Goal: Information Seeking & Learning: Check status

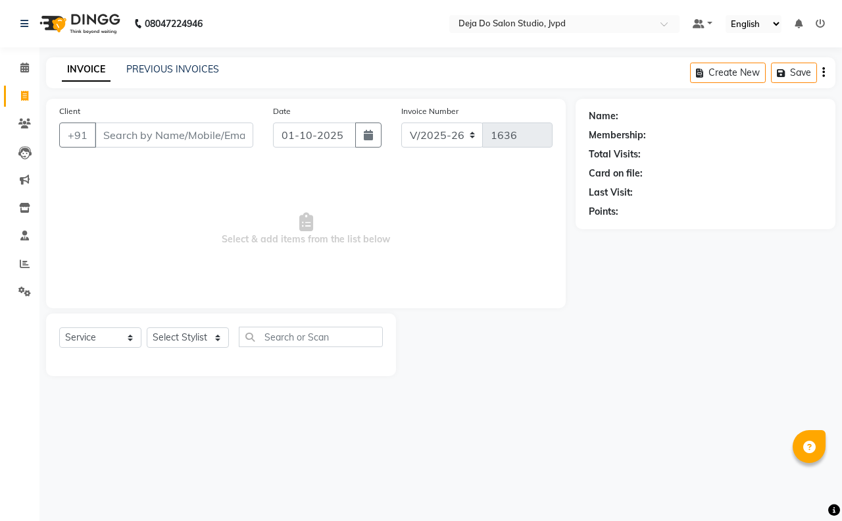
select select "7295"
select select "service"
click at [25, 265] on icon at bounding box center [25, 264] width 10 height 10
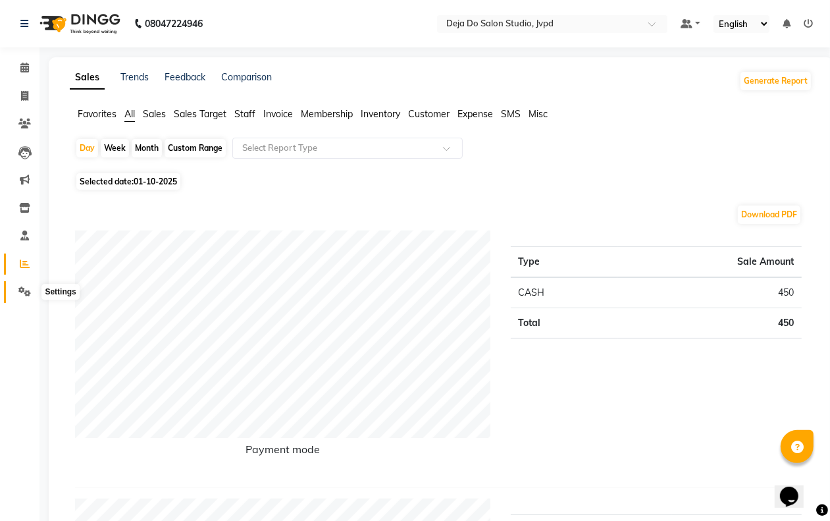
click at [24, 288] on icon at bounding box center [24, 291] width 13 height 10
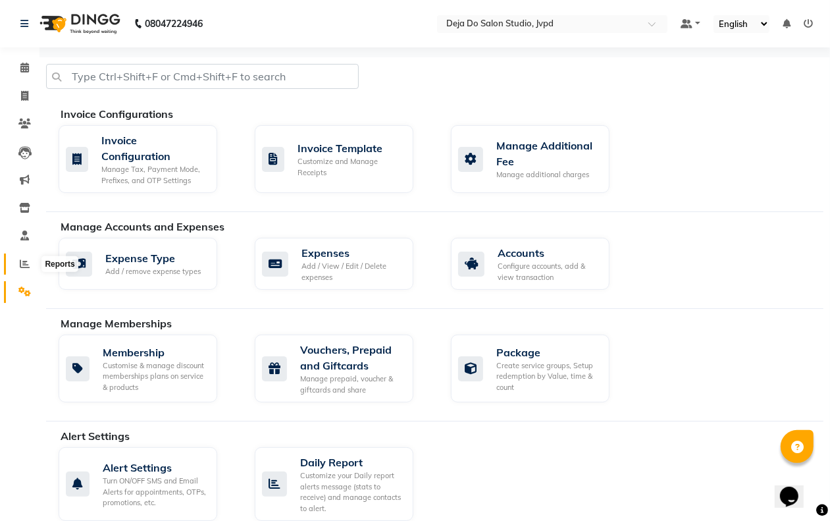
click at [24, 259] on icon at bounding box center [25, 264] width 10 height 10
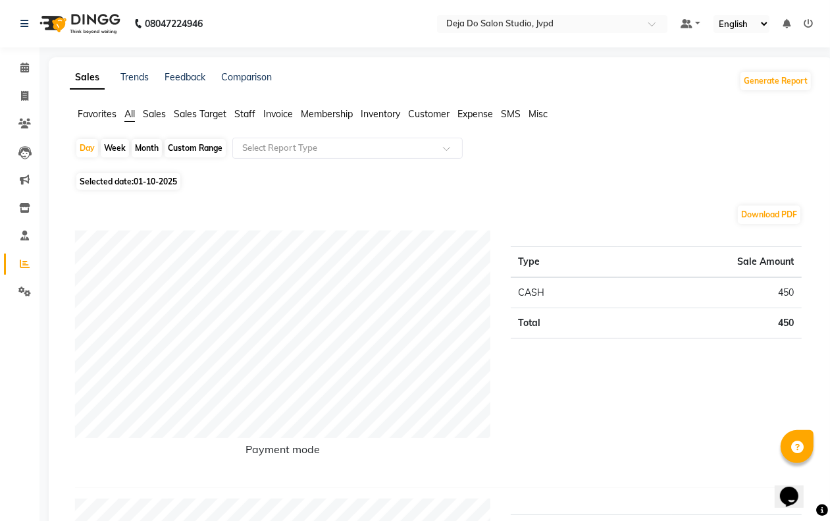
click at [143, 184] on span "01-10-2025" at bounding box center [155, 181] width 43 height 10
select select "10"
select select "2025"
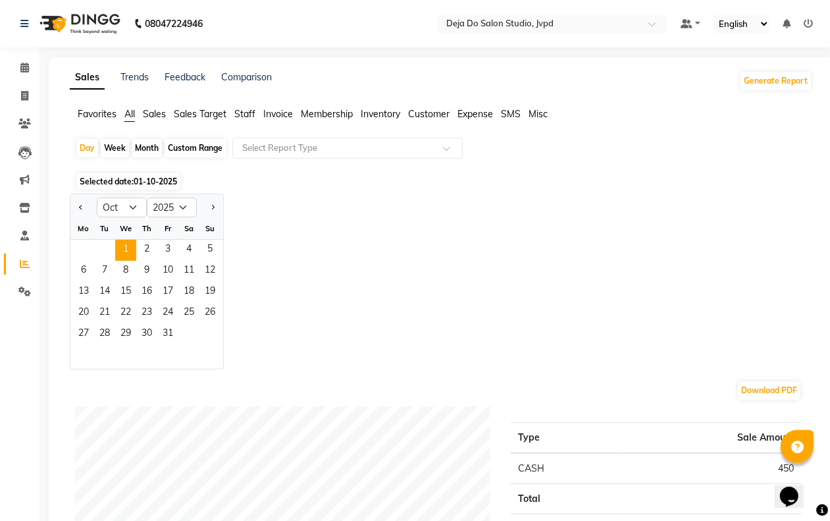
click at [140, 149] on div "Month" at bounding box center [147, 148] width 30 height 18
select select "10"
select select "2025"
click at [153, 150] on div "Month" at bounding box center [147, 148] width 30 height 18
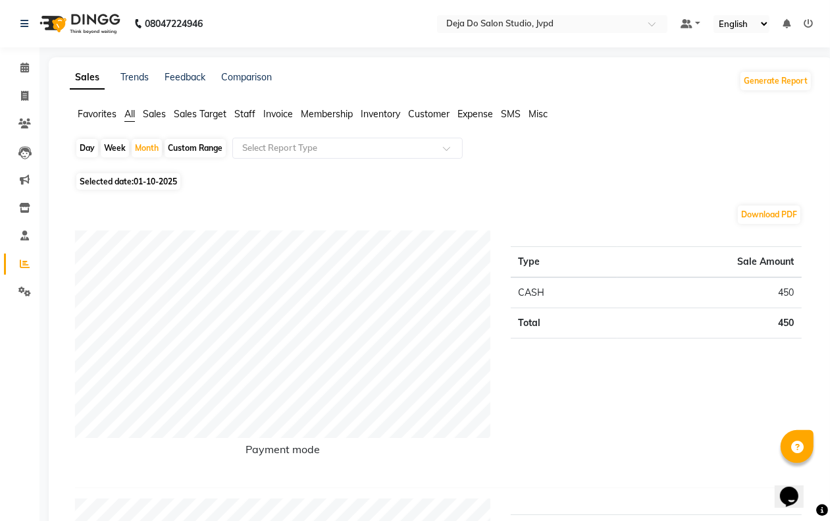
click at [94, 151] on div "Day" at bounding box center [87, 148] width 22 height 18
select select "10"
select select "2025"
